Goal: Information Seeking & Learning: Learn about a topic

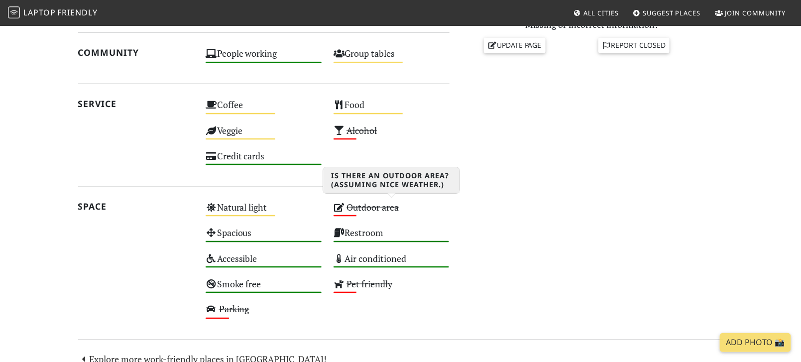
scroll to position [578, 0]
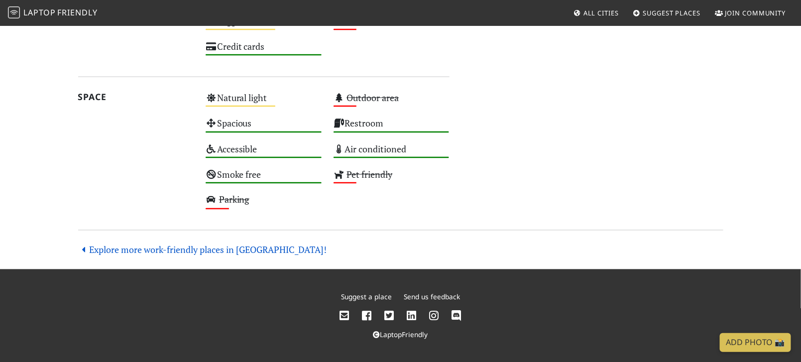
click at [224, 246] on link "Explore more work-friendly places in [GEOGRAPHIC_DATA]!" at bounding box center [202, 250] width 249 height 12
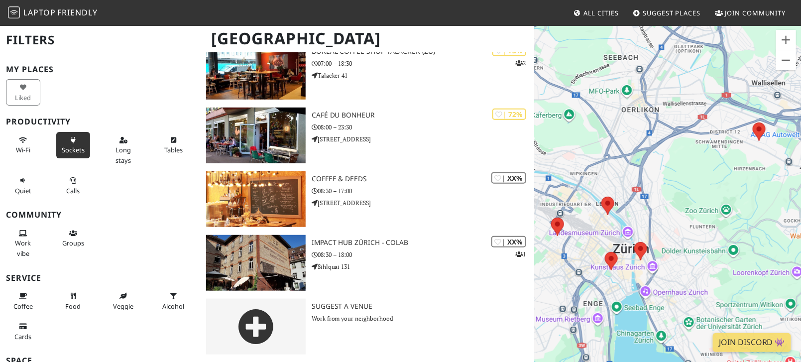
scroll to position [0, 0]
click at [15, 182] on button "Quiet" at bounding box center [23, 185] width 34 height 26
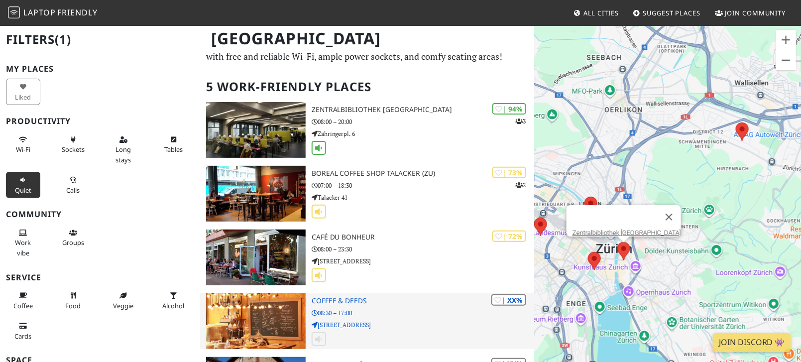
scroll to position [32, 0]
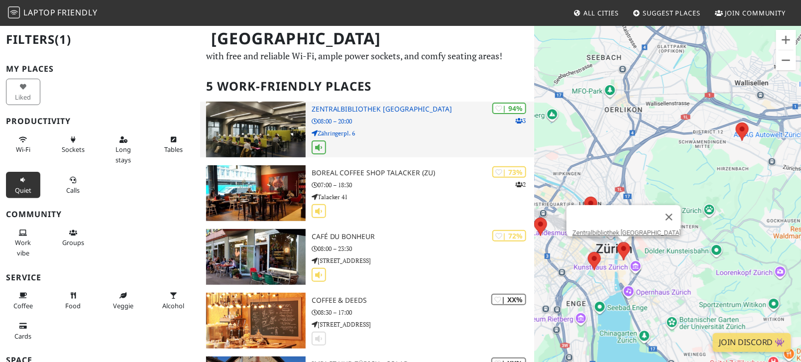
click at [315, 145] on icon at bounding box center [318, 147] width 11 height 9
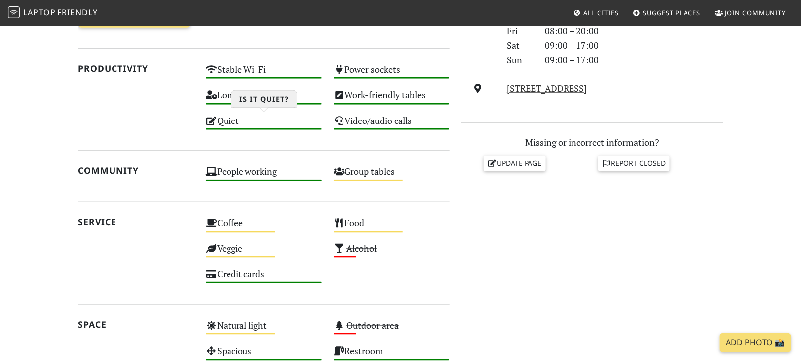
scroll to position [351, 0]
drag, startPoint x: 0, startPoint y: 0, endPoint x: 433, endPoint y: 92, distance: 442.4
click at [443, 83] on div "Today Visits: 3 Vibes: 0 📸 Been here There are no public reactions yet. Reviews…" at bounding box center [263, 168] width 383 height 551
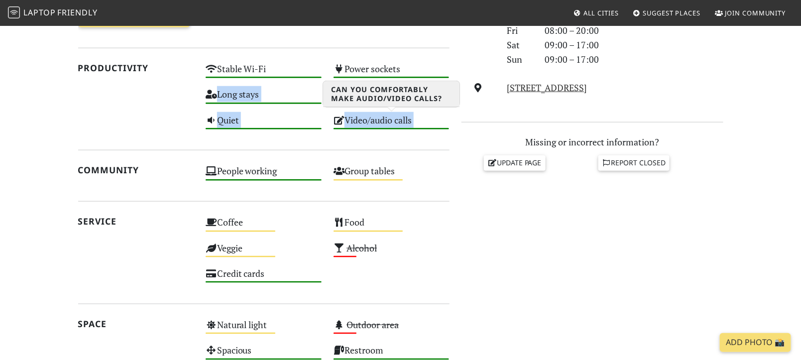
click at [392, 120] on div "Video/audio calls High" at bounding box center [392, 124] width 128 height 25
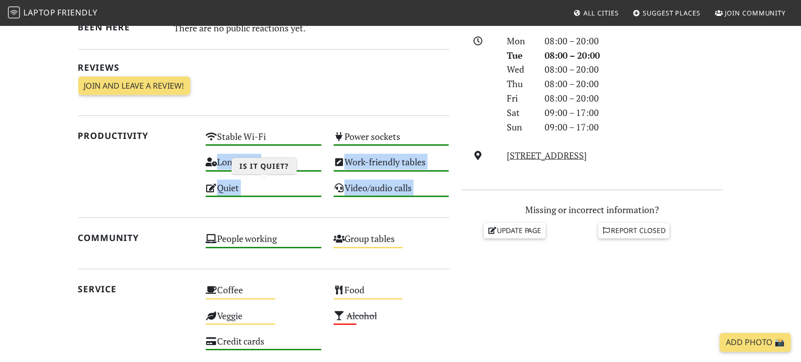
scroll to position [282, 0]
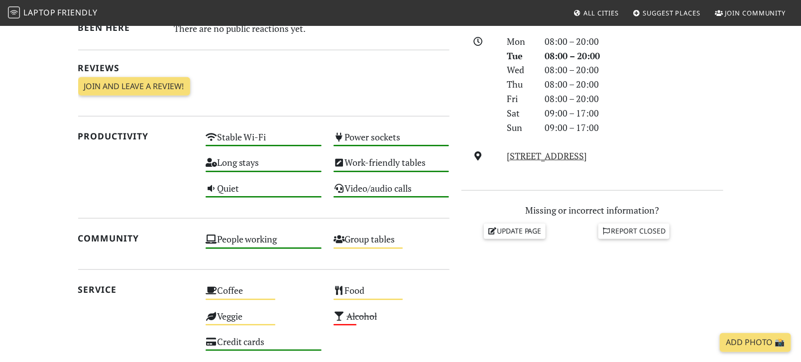
click at [16, 162] on section "Today Visits: 3 Vibes: 0 📸 Been here There are no public reactions yet. Reviews…" at bounding box center [400, 257] width 801 height 615
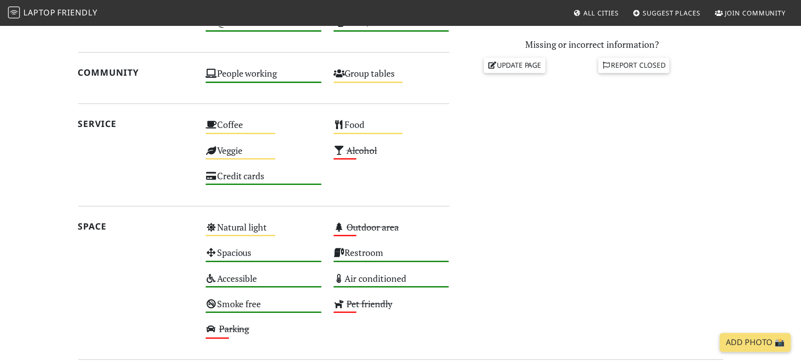
scroll to position [451, 0]
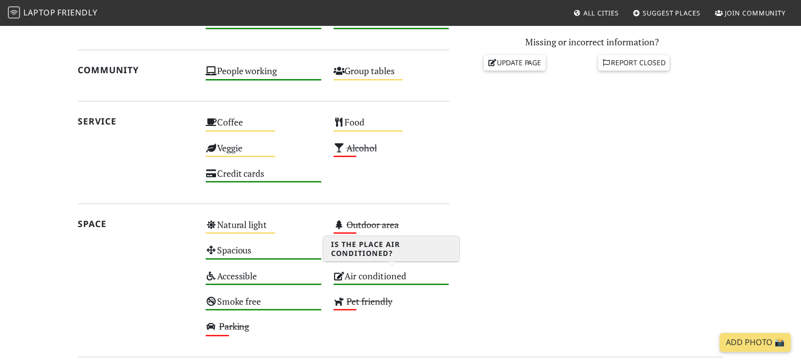
click at [365, 274] on div "Air conditioned High" at bounding box center [392, 280] width 128 height 25
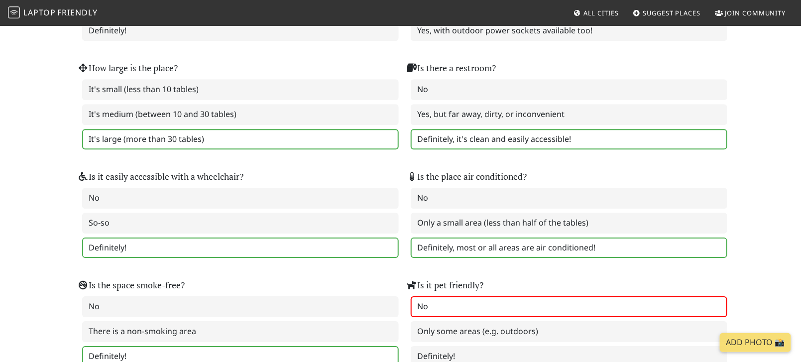
scroll to position [1116, 0]
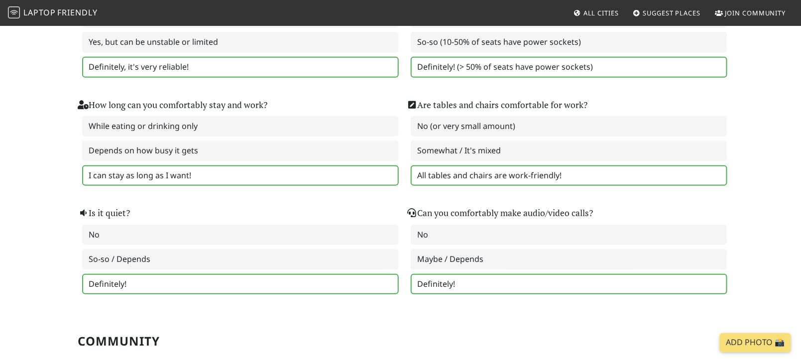
scroll to position [165, 0]
